Goal: Transaction & Acquisition: Book appointment/travel/reservation

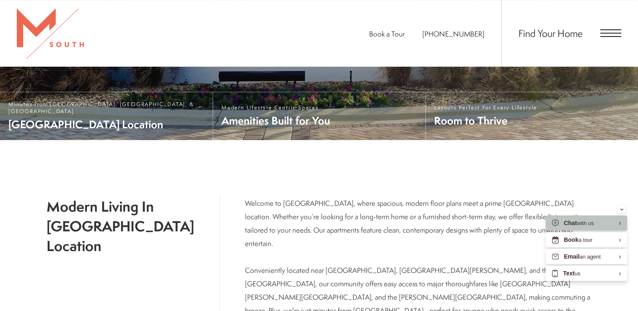
scroll to position [289, 0]
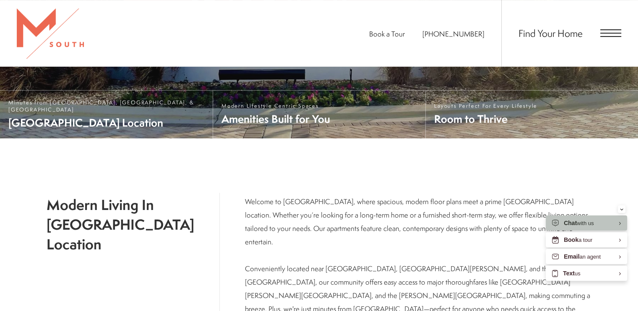
click at [537, 25] on div "Find Your Home" at bounding box center [561, 33] width 120 height 67
click at [535, 33] on span "Find Your Home" at bounding box center [550, 32] width 64 height 13
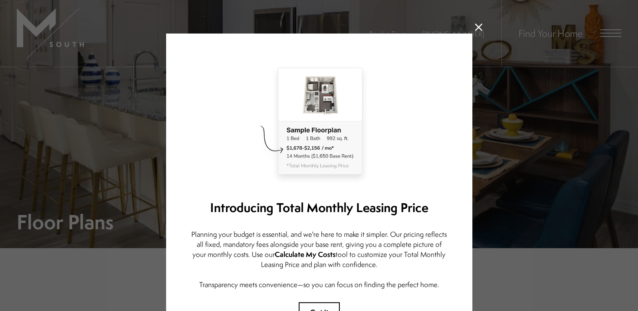
scroll to position [75, 0]
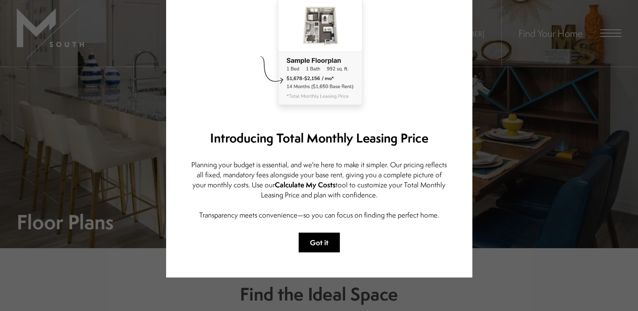
click at [318, 236] on button "Got it" at bounding box center [318, 243] width 41 height 20
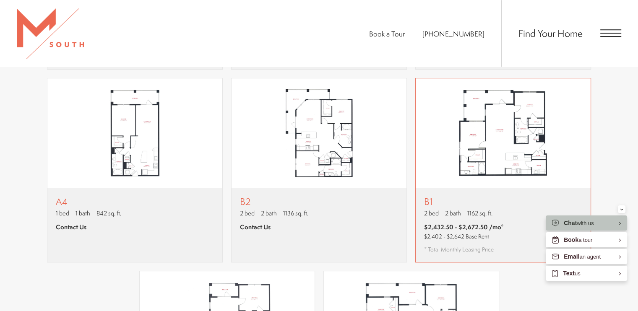
scroll to position [721, 0]
click at [469, 222] on span "$2,432.50 - $2,672.50 /mo*" at bounding box center [464, 226] width 80 height 9
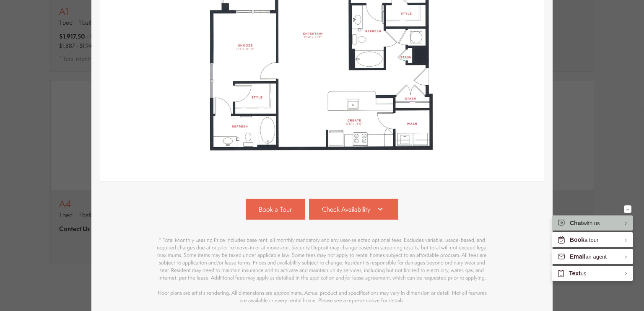
scroll to position [192, 0]
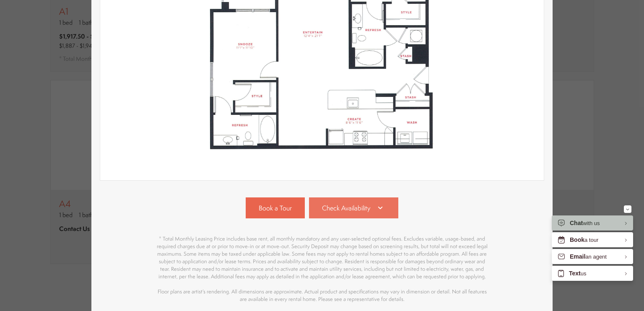
click at [345, 205] on span "Check Availability" at bounding box center [346, 208] width 48 height 10
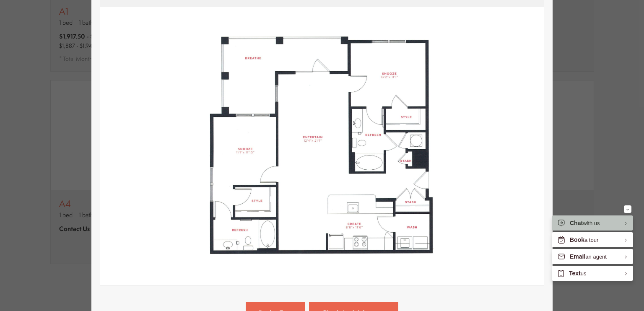
scroll to position [87, 0]
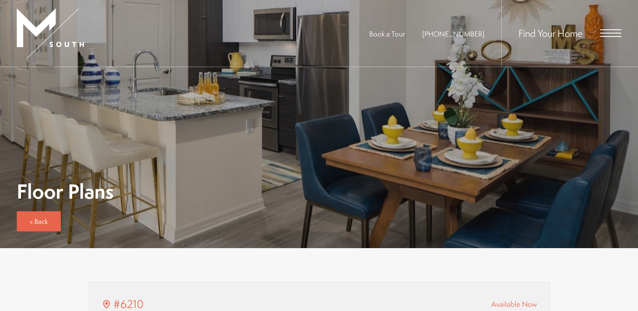
type input "**********"
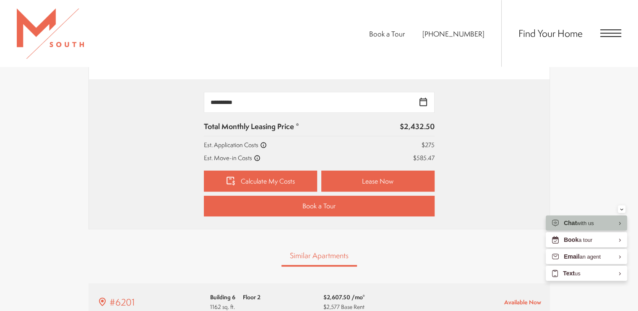
scroll to position [557, 0]
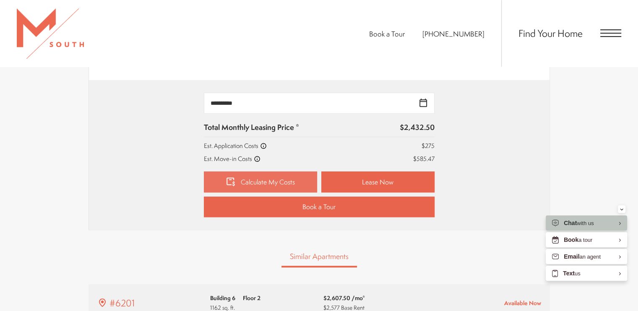
click at [300, 179] on link "Calculate My Costs" at bounding box center [260, 181] width 113 height 21
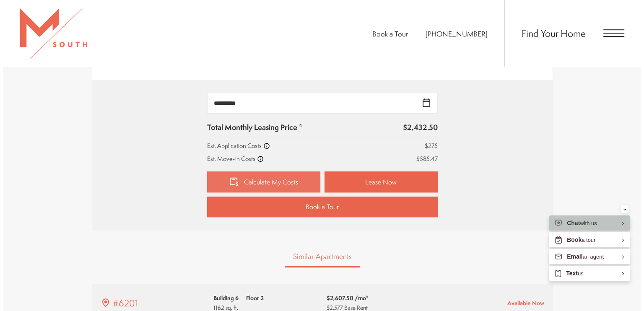
scroll to position [0, 0]
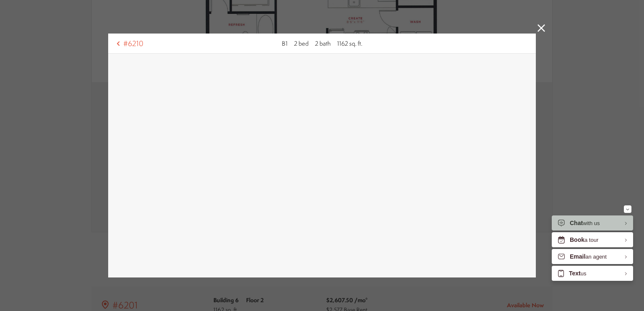
click at [537, 30] on icon at bounding box center [541, 28] width 8 height 8
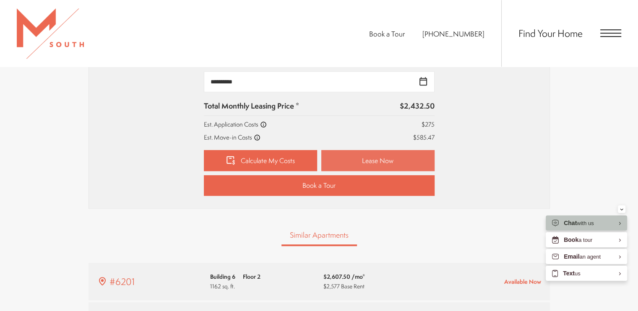
scroll to position [572, 0]
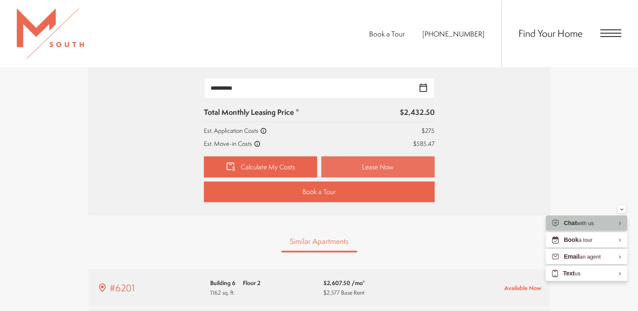
click at [342, 166] on link "Lease Now" at bounding box center [377, 166] width 113 height 21
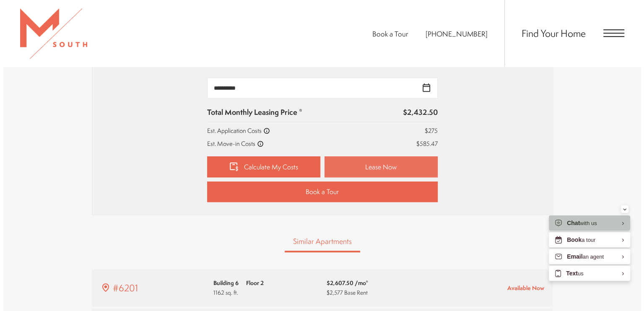
scroll to position [0, 0]
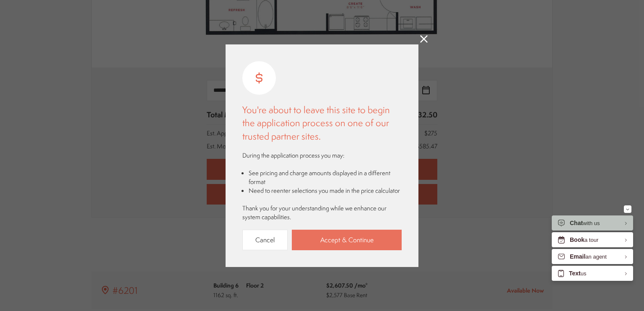
click at [362, 233] on link "Accept & Continue" at bounding box center [347, 240] width 110 height 21
